Goal: Task Accomplishment & Management: Manage account settings

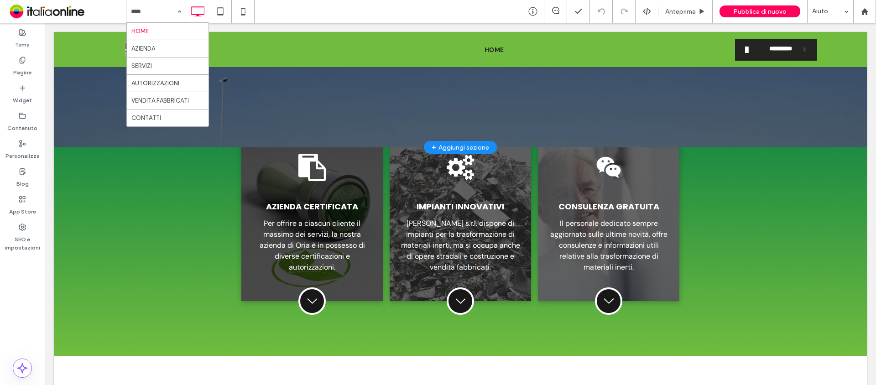
scroll to position [181, 0]
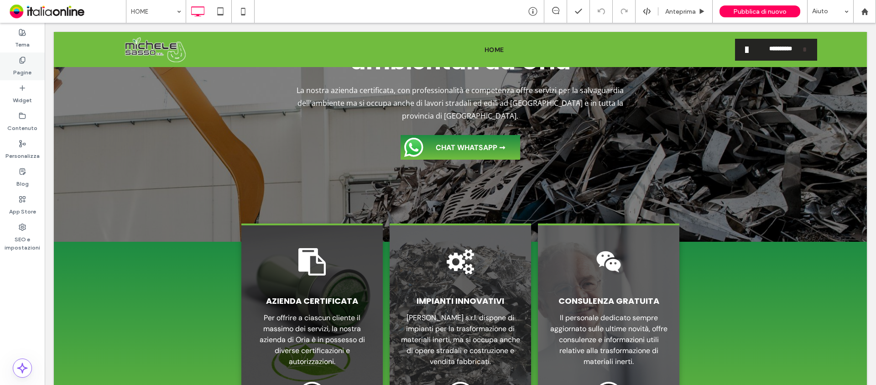
click at [22, 67] on label "Pagine" at bounding box center [22, 70] width 18 height 13
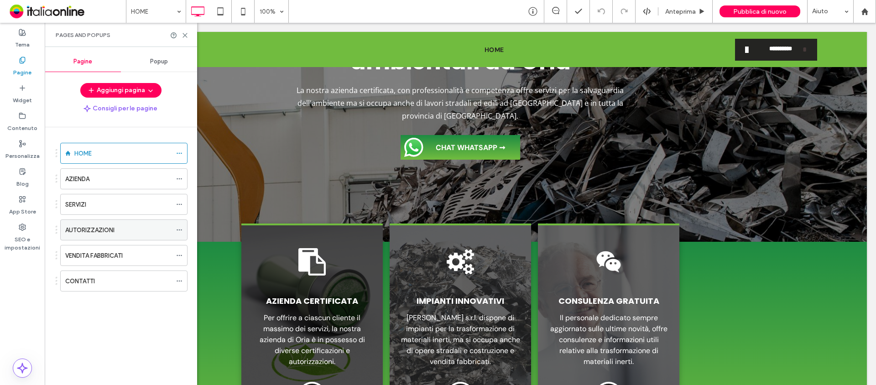
click at [128, 227] on div "AUTORIZZAZIONI" at bounding box center [118, 230] width 106 height 10
click at [177, 14] on div at bounding box center [438, 192] width 876 height 385
click at [186, 36] on div at bounding box center [438, 192] width 876 height 385
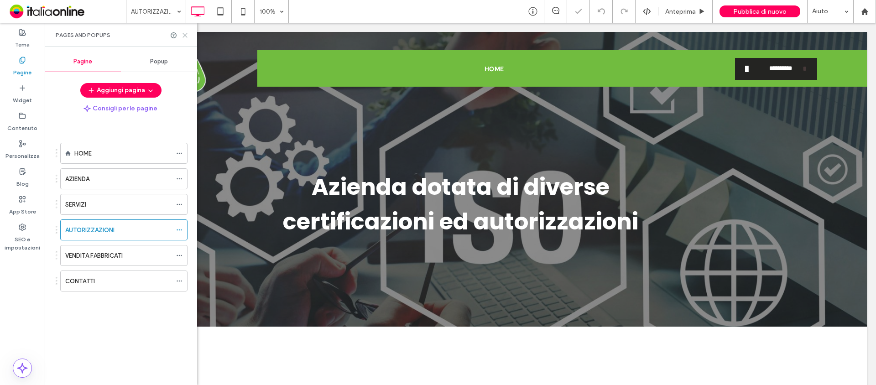
click at [186, 37] on icon at bounding box center [185, 35] width 7 height 7
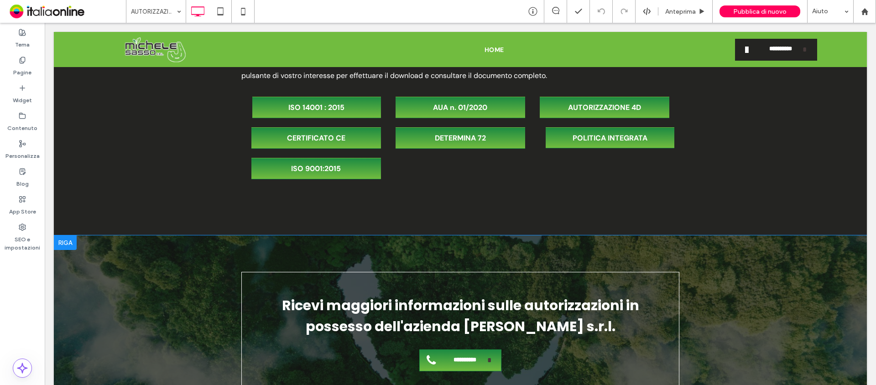
scroll to position [684, 0]
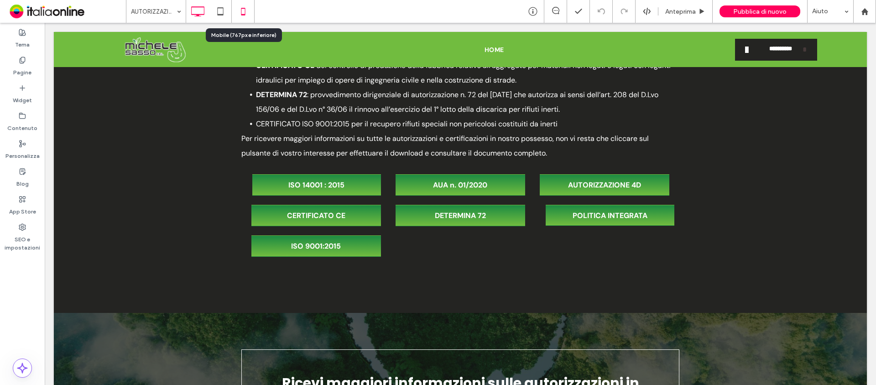
click at [240, 7] on icon at bounding box center [243, 11] width 18 height 18
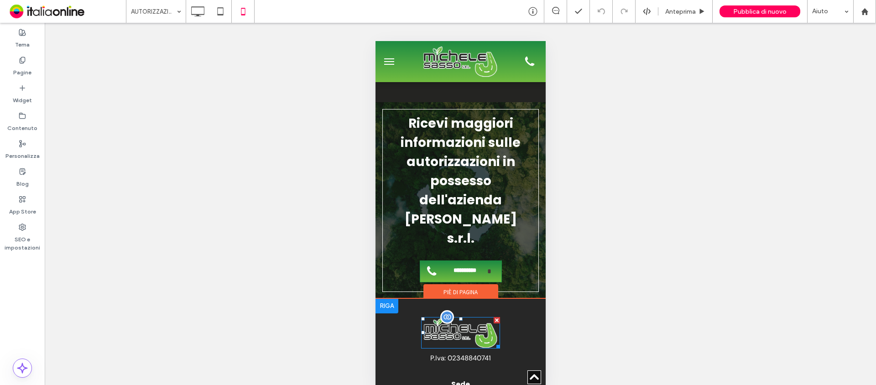
scroll to position [1141, 0]
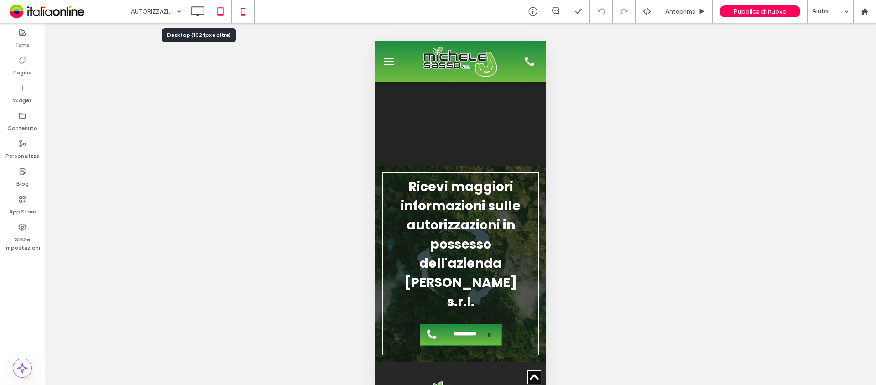
drag, startPoint x: 196, startPoint y: 6, endPoint x: 209, endPoint y: 1, distance: 14.1
click at [196, 6] on use at bounding box center [198, 11] width 13 height 10
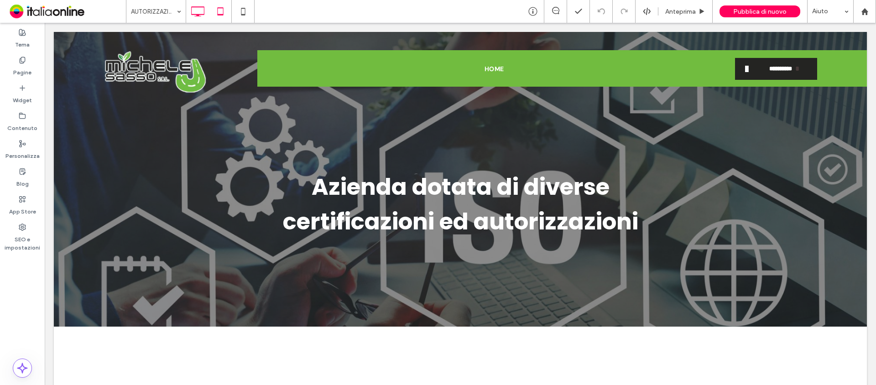
scroll to position [0, 0]
click at [865, 12] on icon at bounding box center [865, 12] width 8 height 8
